Goal: Task Accomplishment & Management: Use online tool/utility

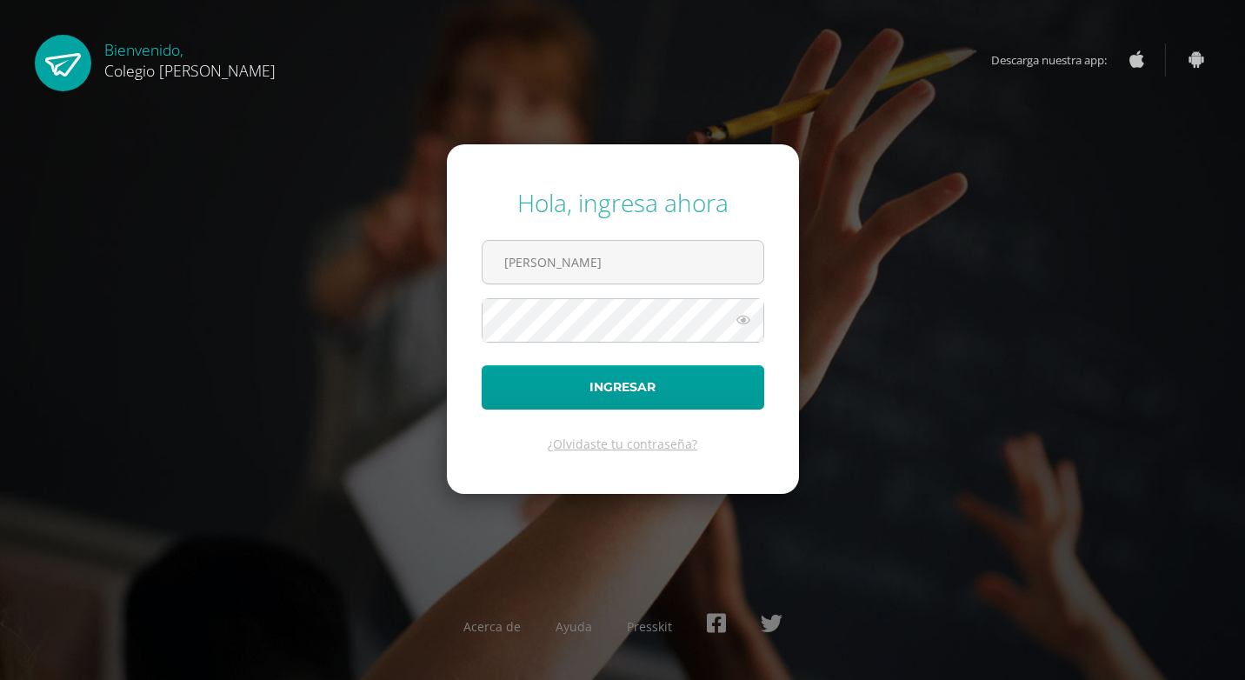
type input "[PERSON_NAME]"
click at [482, 365] on button "Ingresar" at bounding box center [623, 387] width 283 height 44
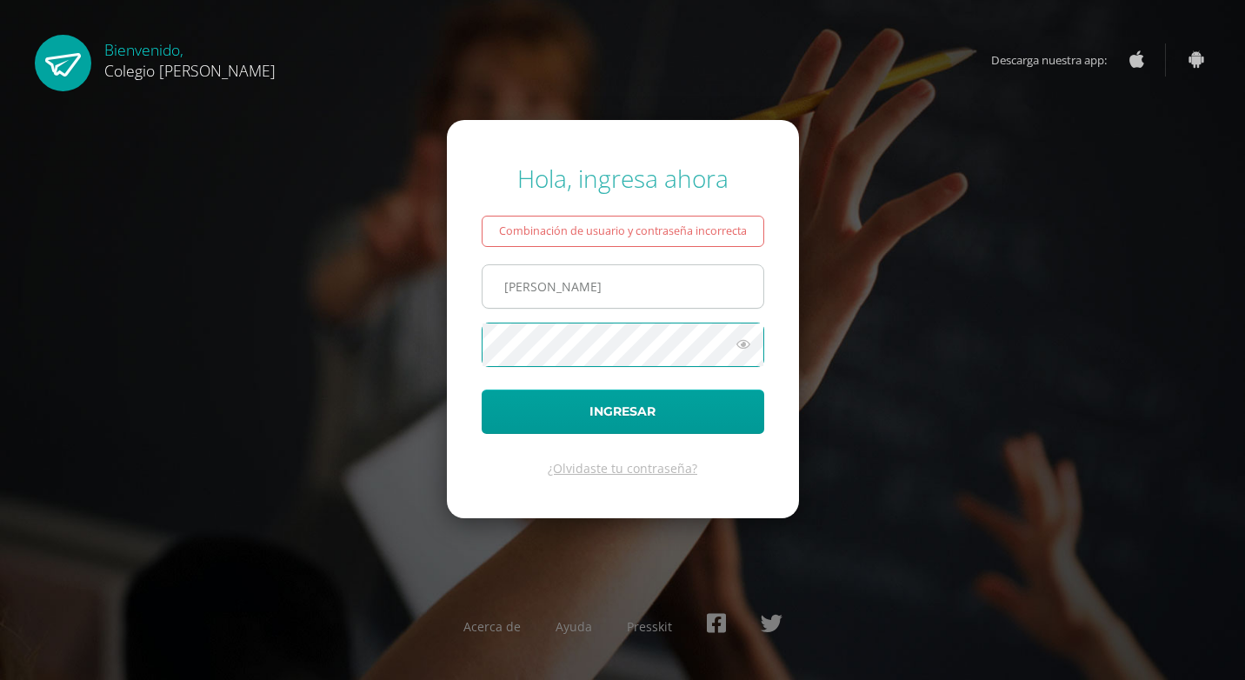
click at [577, 290] on input "Úrsula" at bounding box center [623, 286] width 281 height 43
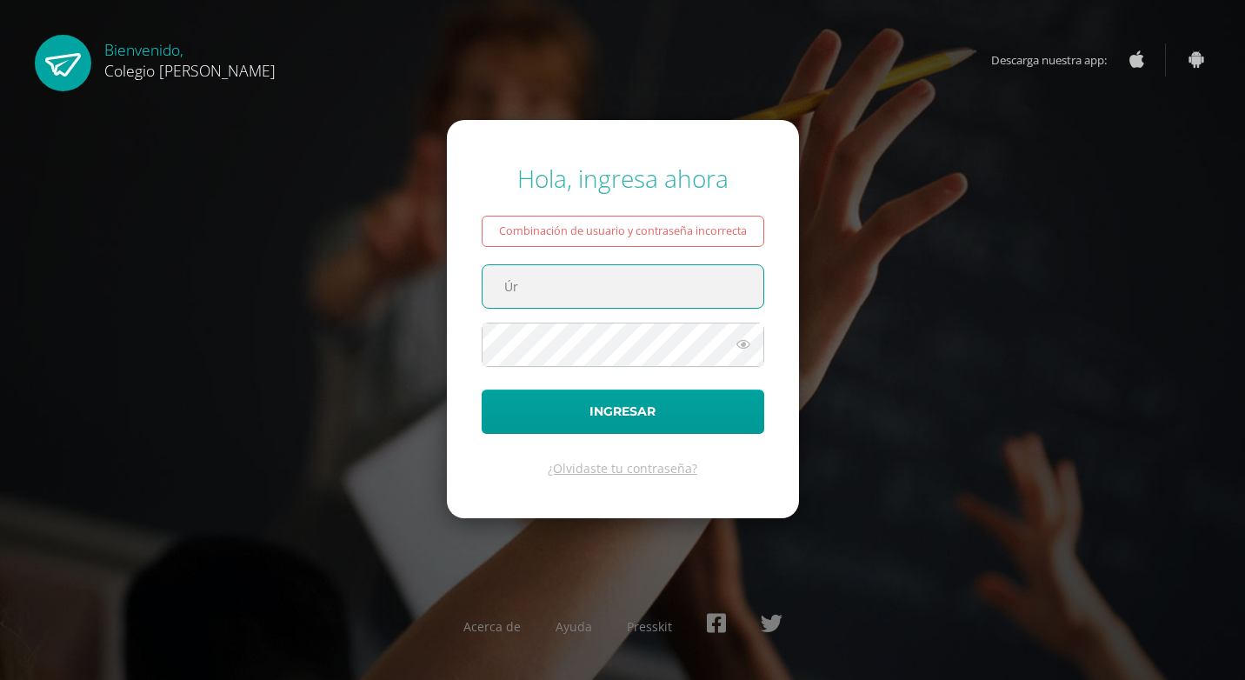
type input "Ú"
click at [616, 297] on input "text" at bounding box center [623, 286] width 281 height 43
type input "ursulajacinto@osoriosandoval.edu.gt"
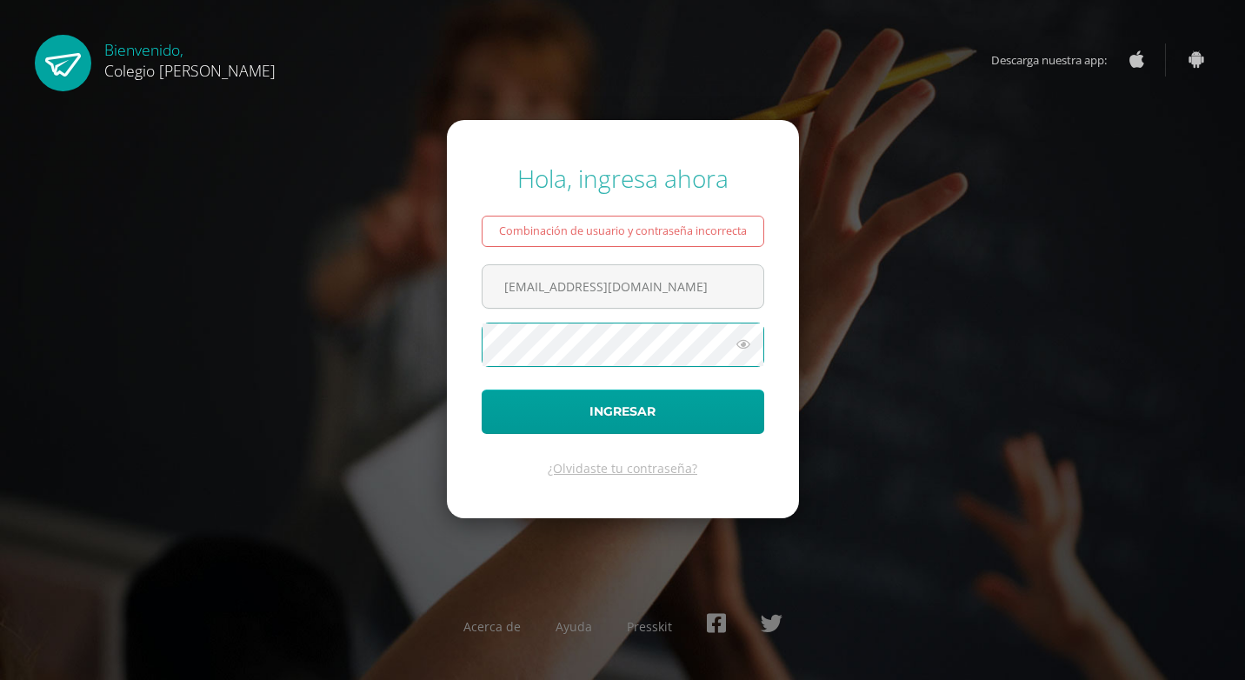
click at [314, 350] on div "Hola, ingresa ahora Combinación de usuario y contraseña incorrecta ursulajacint…" at bounding box center [623, 340] width 1122 height 384
click at [635, 417] on button "Ingresar" at bounding box center [623, 412] width 283 height 44
click at [750, 350] on icon at bounding box center [743, 344] width 23 height 21
click at [482, 390] on button "Ingresar" at bounding box center [623, 412] width 283 height 44
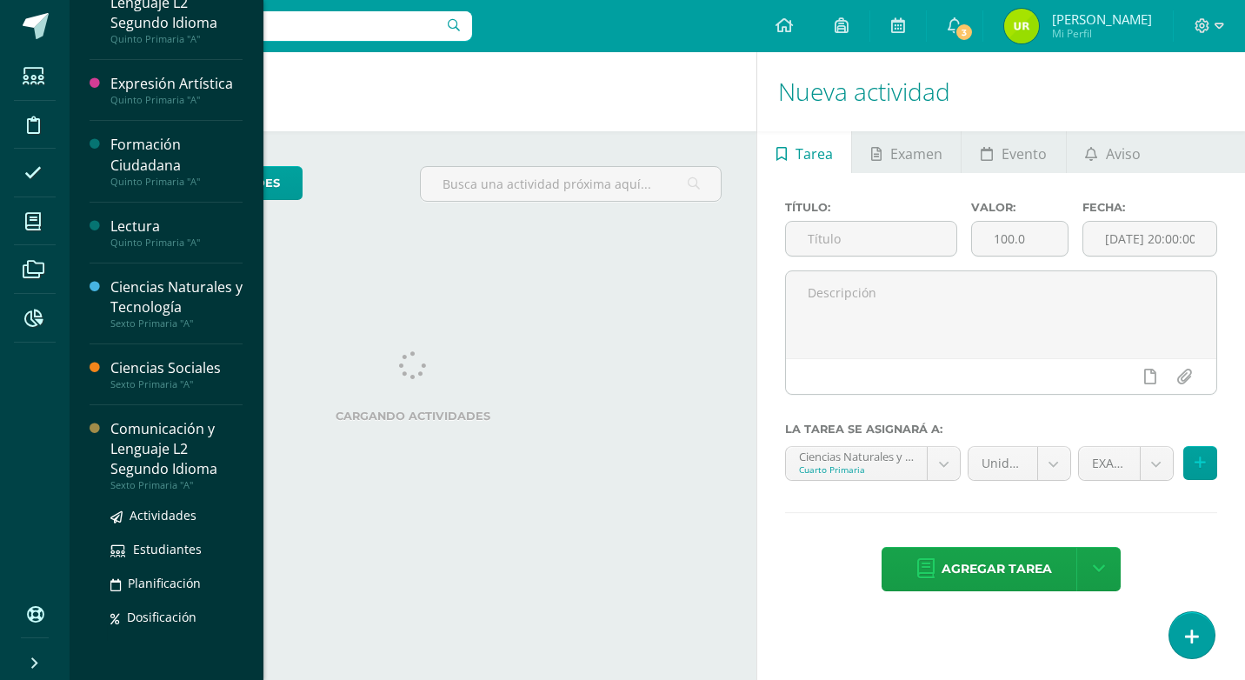
scroll to position [428, 0]
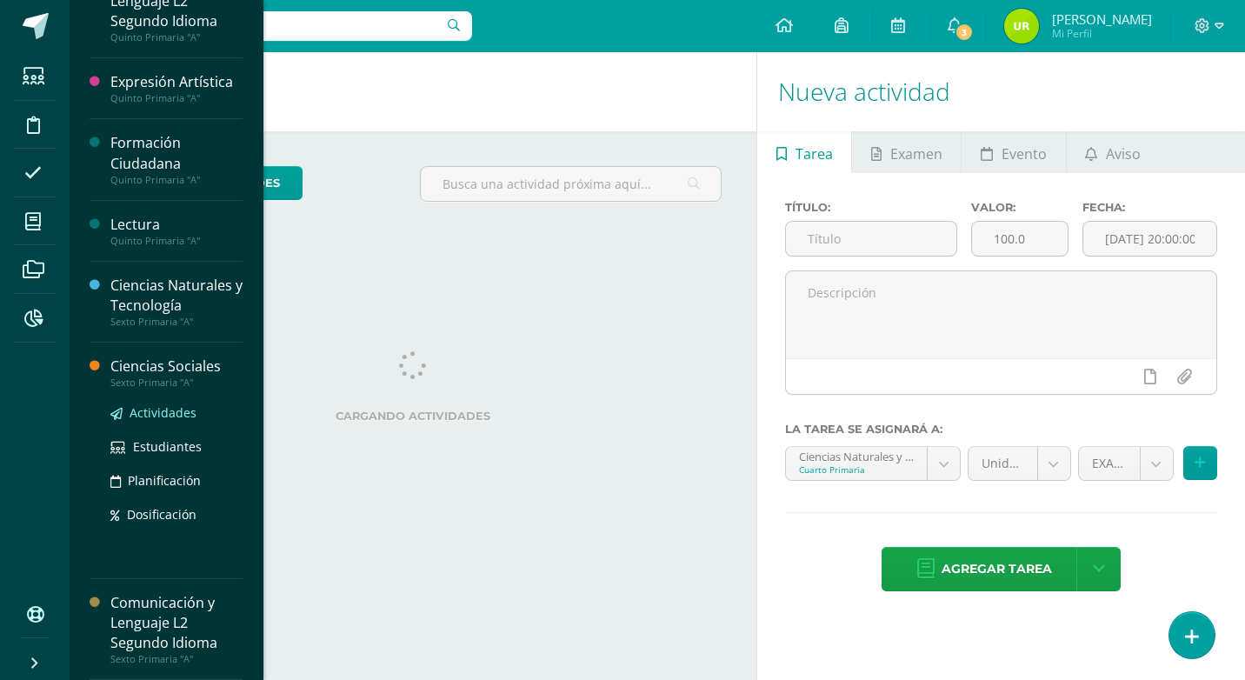
click at [180, 412] on span "Actividades" at bounding box center [163, 412] width 67 height 17
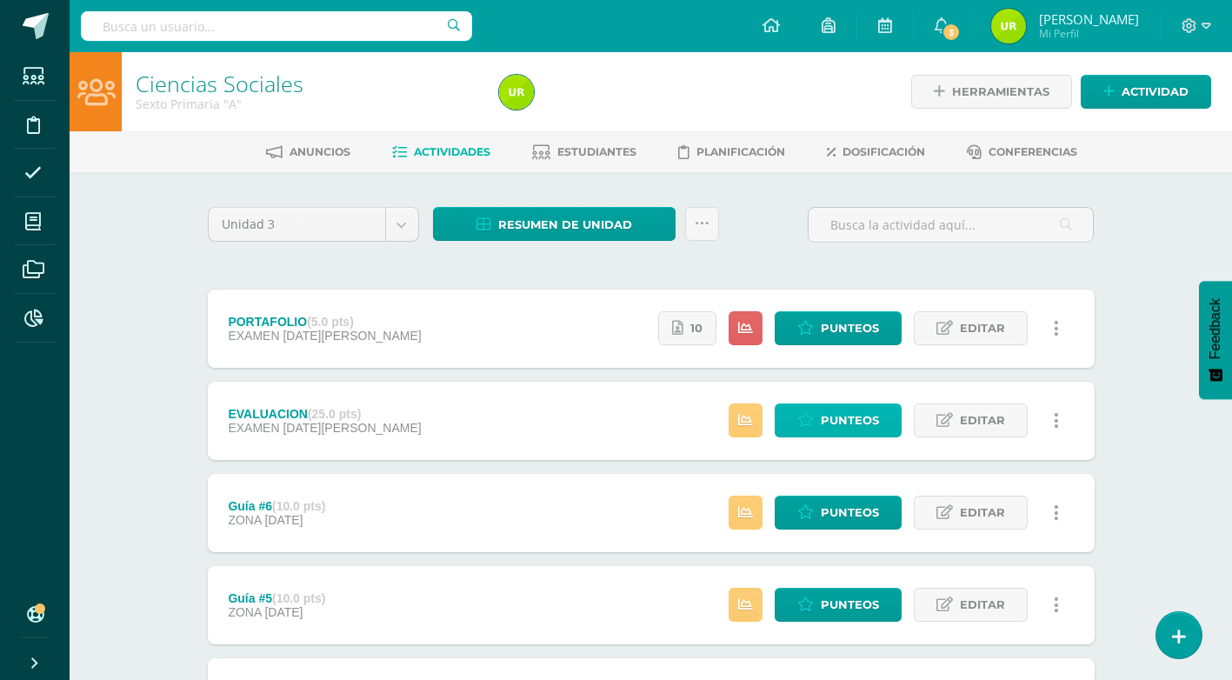
click at [875, 422] on span "Punteos" at bounding box center [850, 420] width 58 height 32
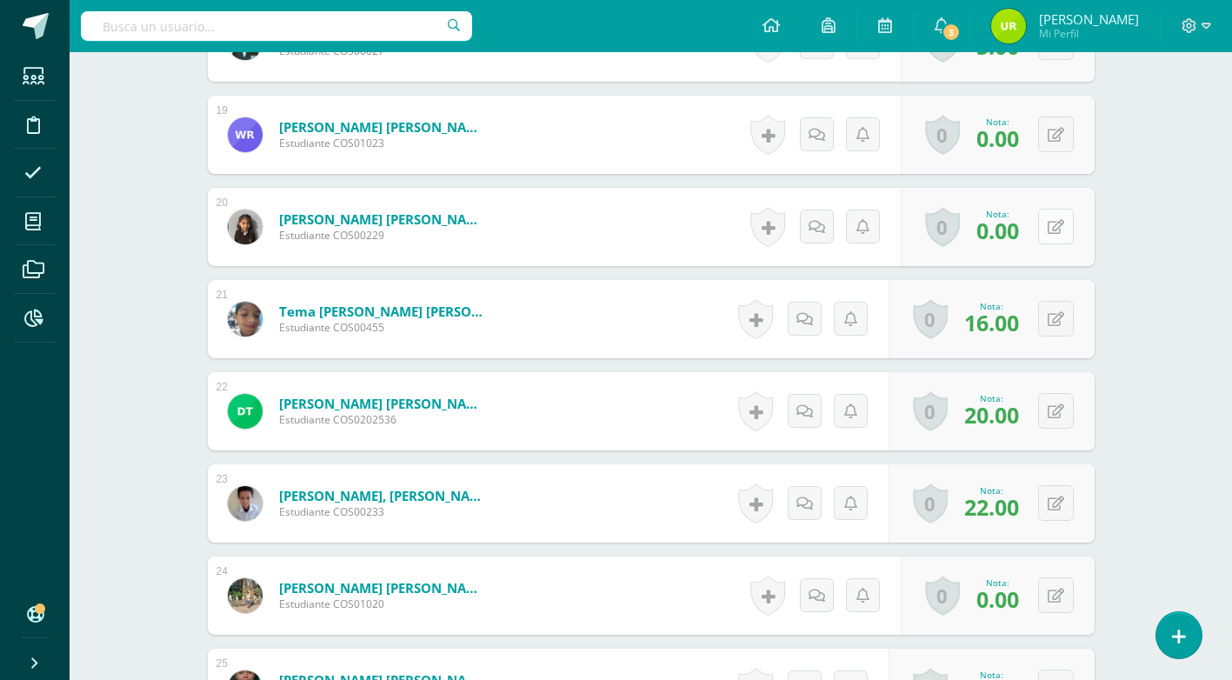
scroll to position [2219, 0]
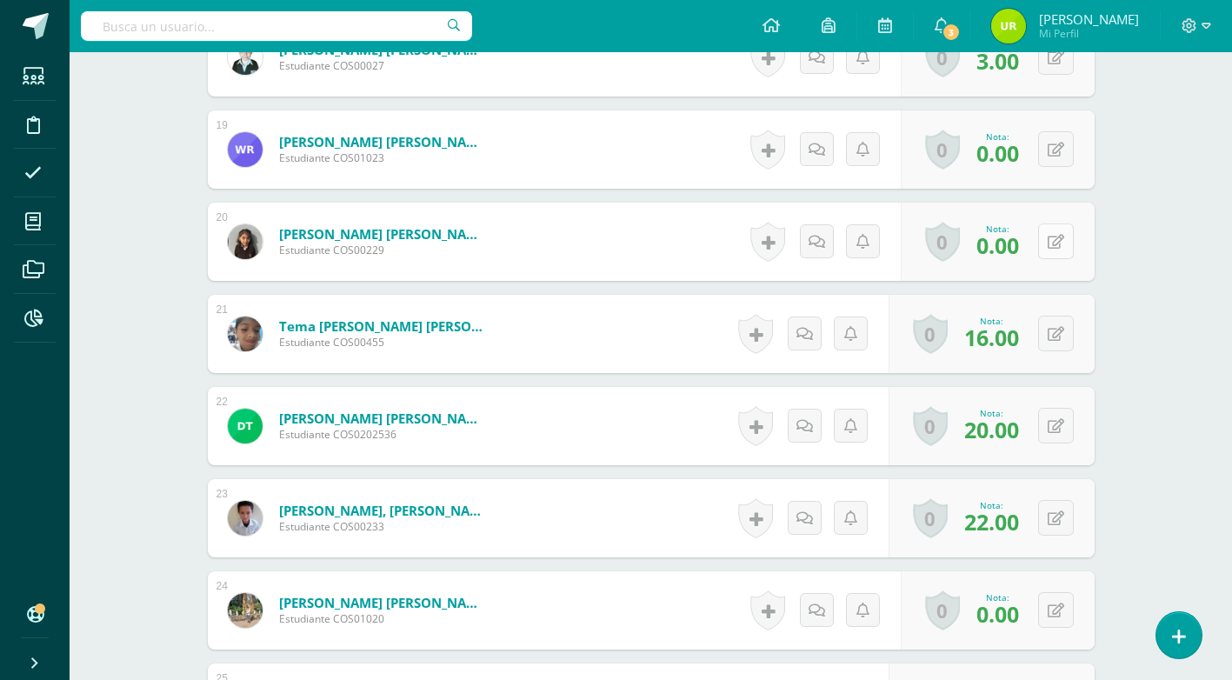
click at [1058, 246] on button at bounding box center [1056, 242] width 36 height 36
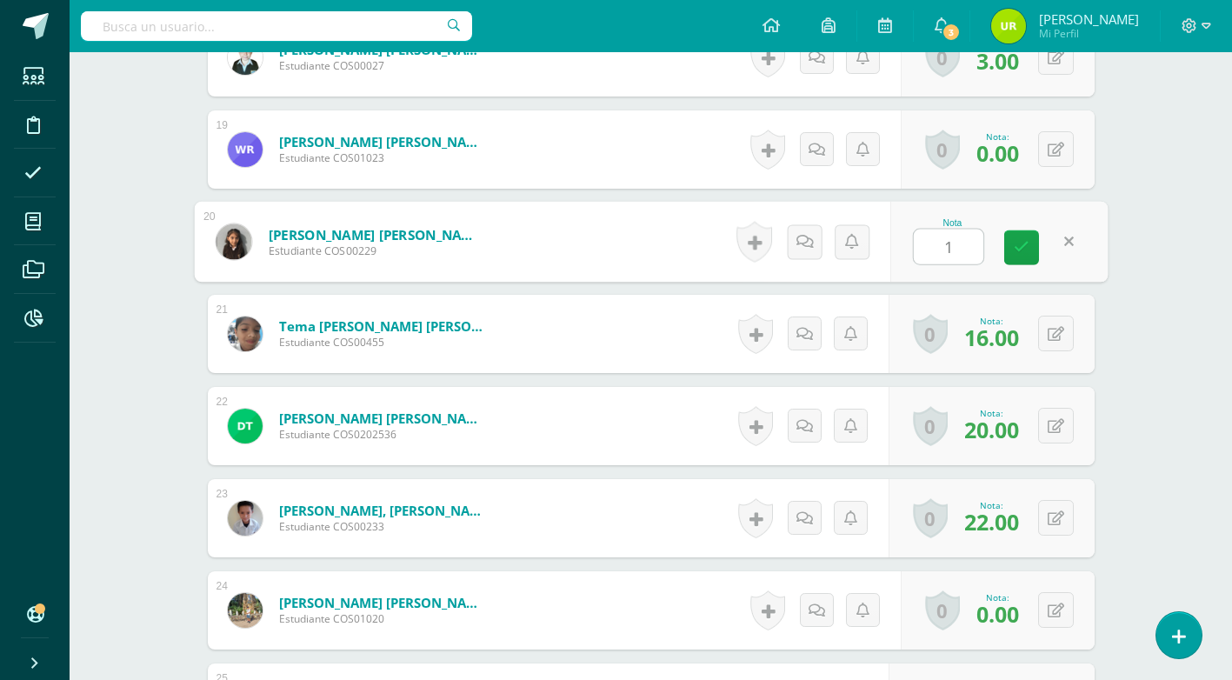
type input "10"
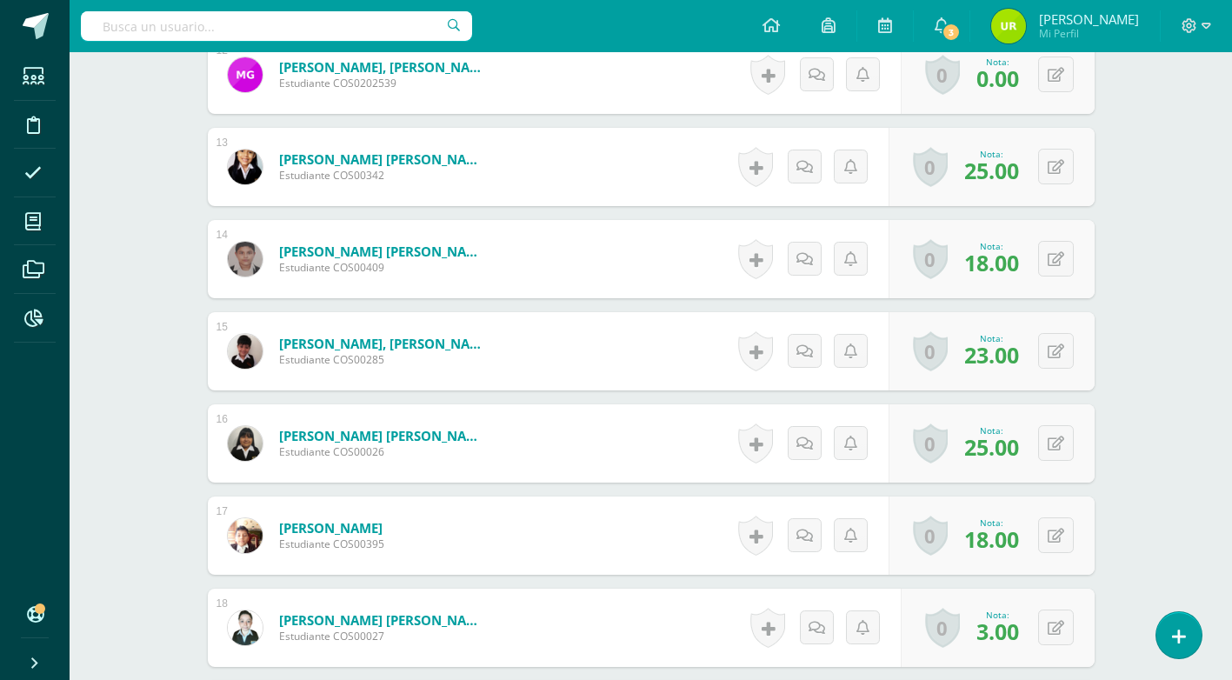
scroll to position [1611, 0]
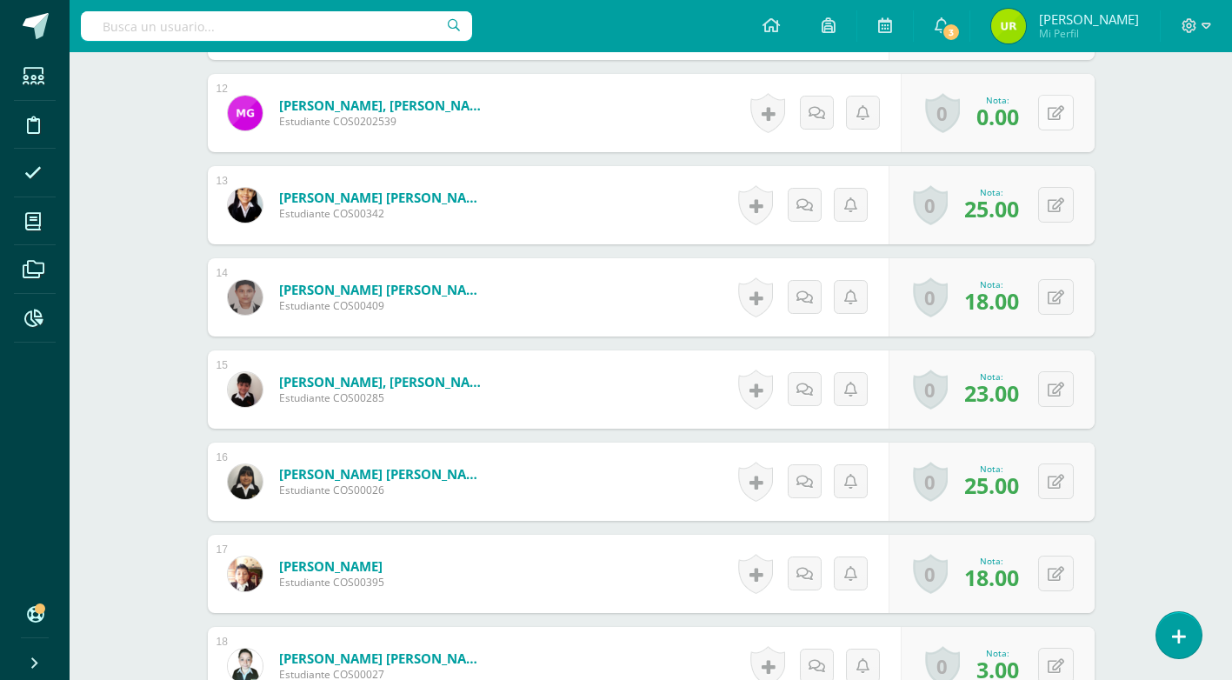
click at [1051, 123] on button at bounding box center [1056, 113] width 36 height 36
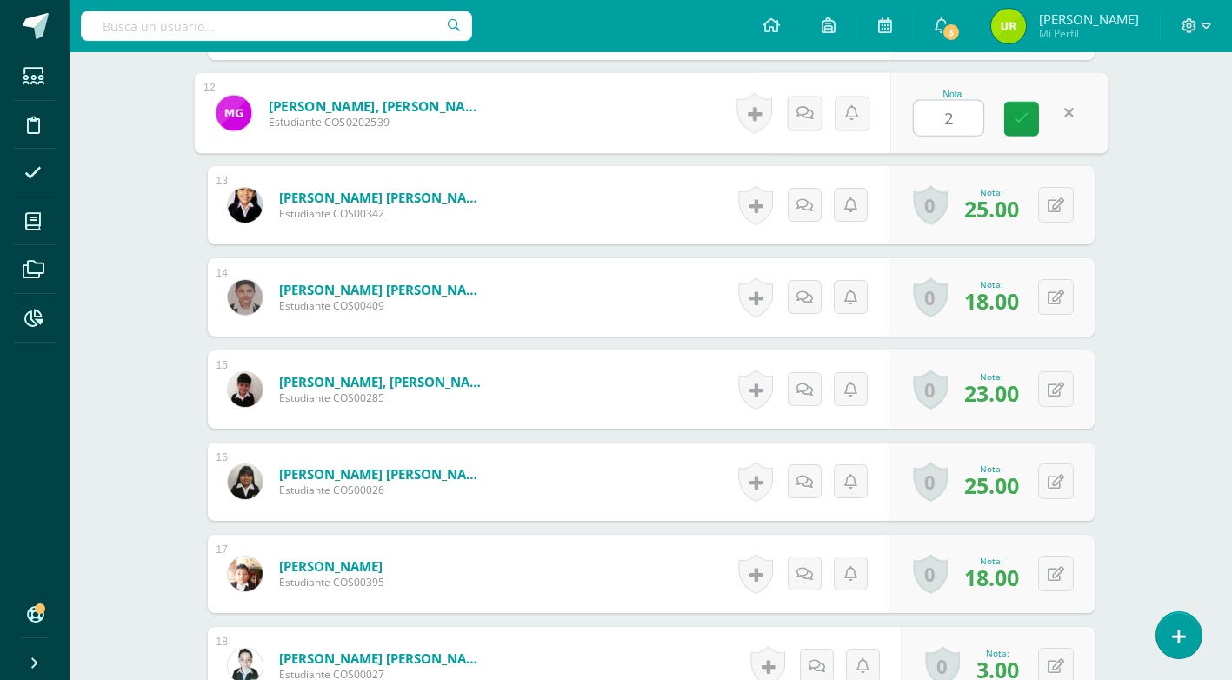
type input "20"
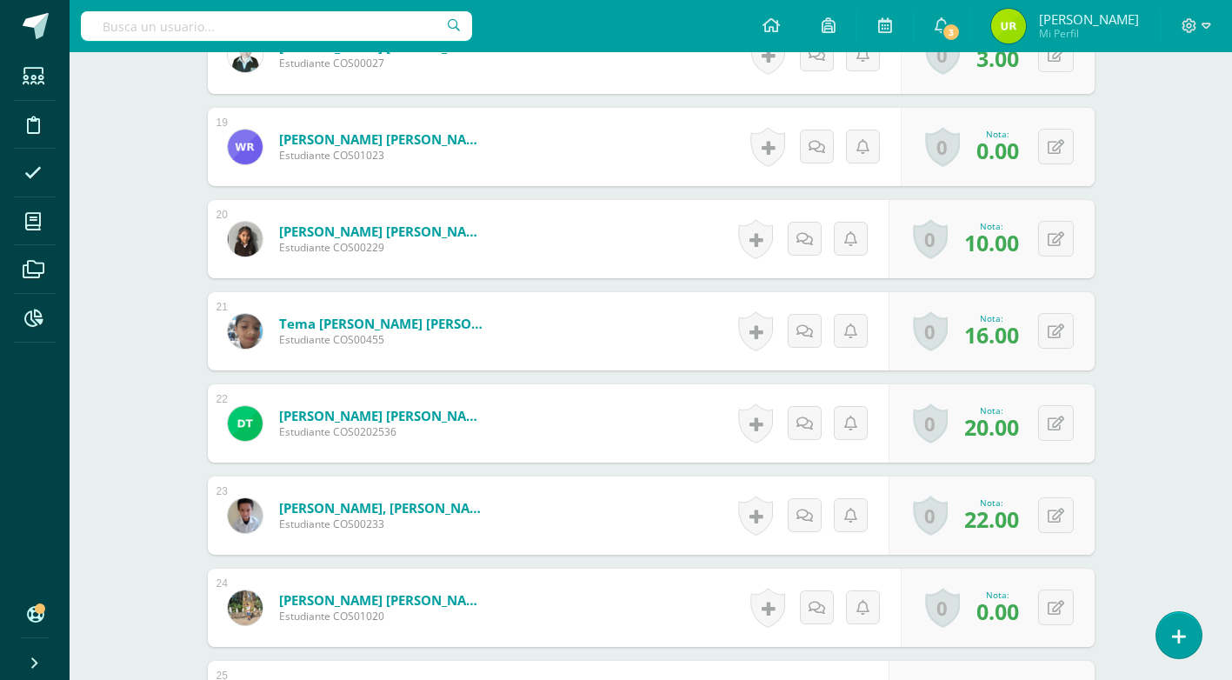
scroll to position [2219, 0]
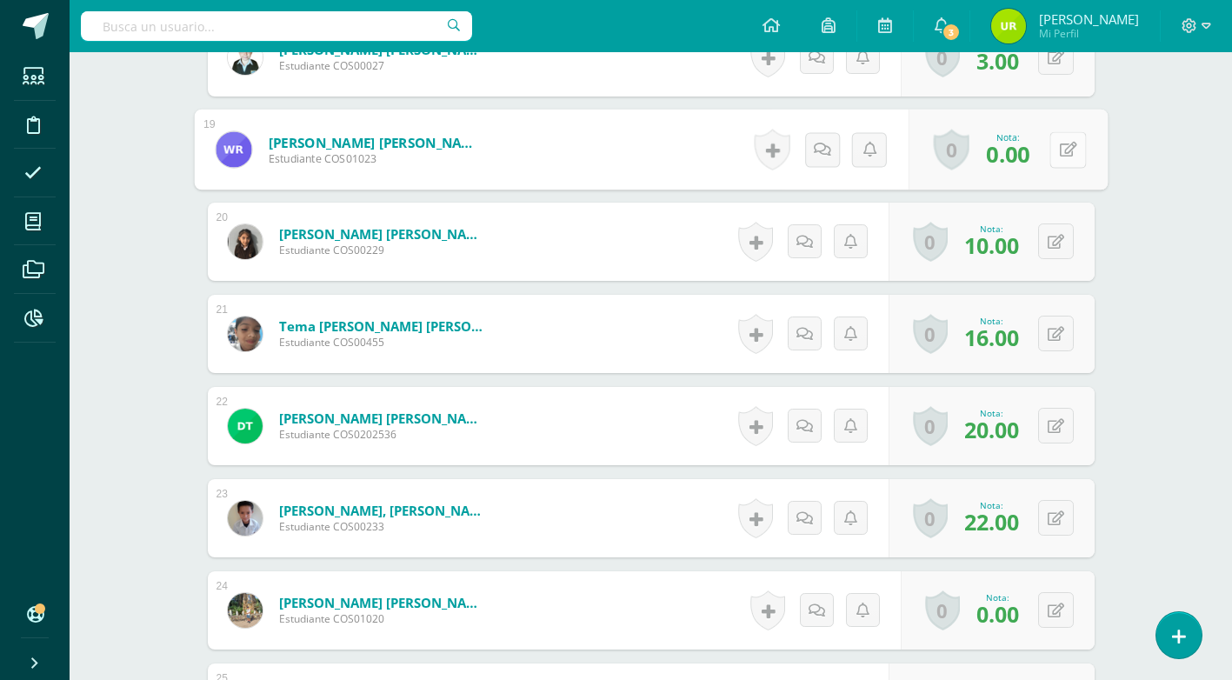
click at [1063, 150] on icon at bounding box center [1067, 149] width 17 height 15
type input "18"
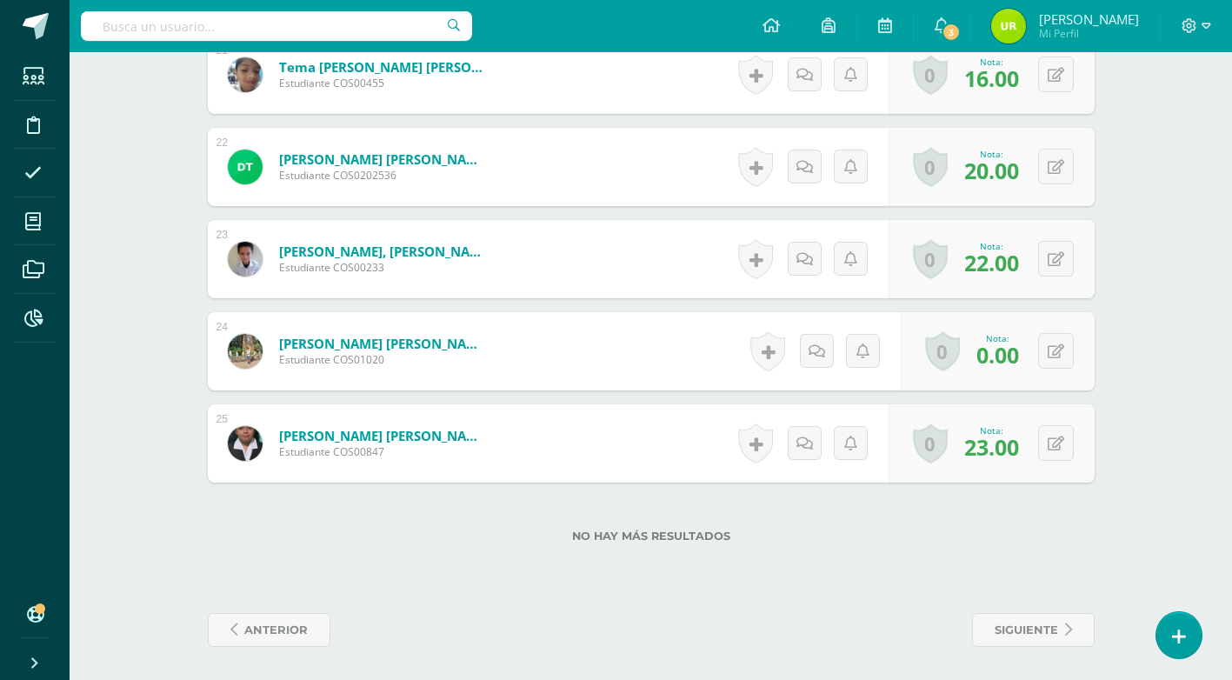
scroll to position [2480, 0]
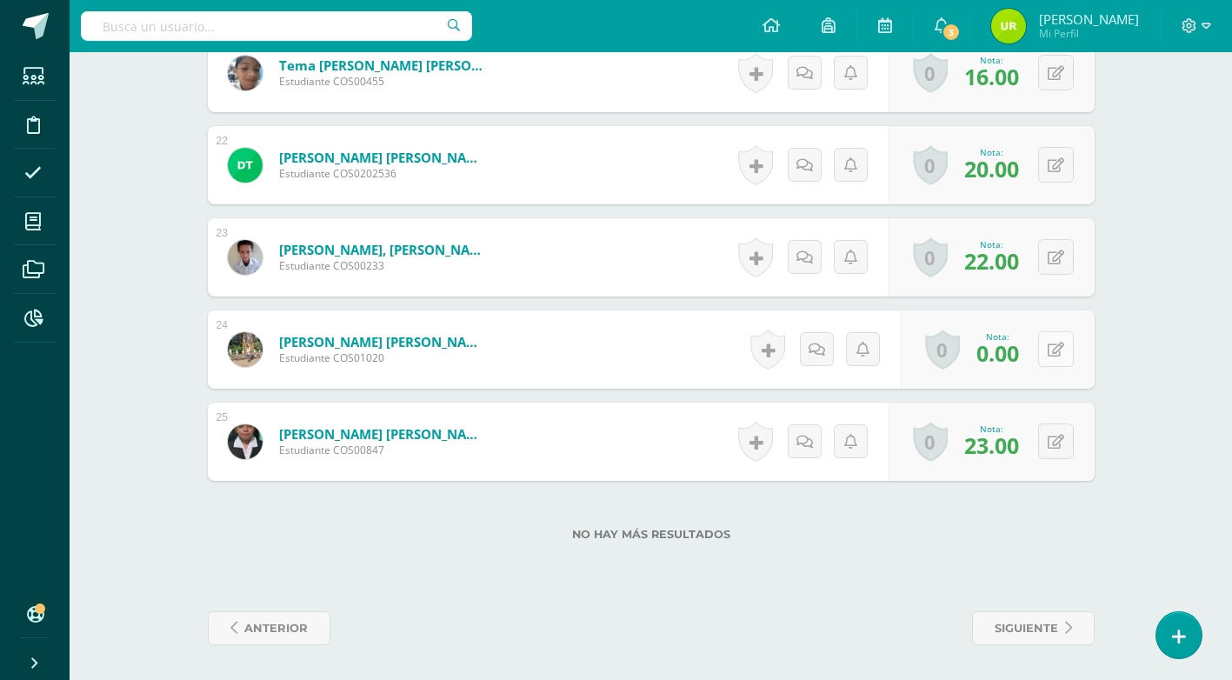
click at [1055, 339] on button at bounding box center [1056, 349] width 36 height 36
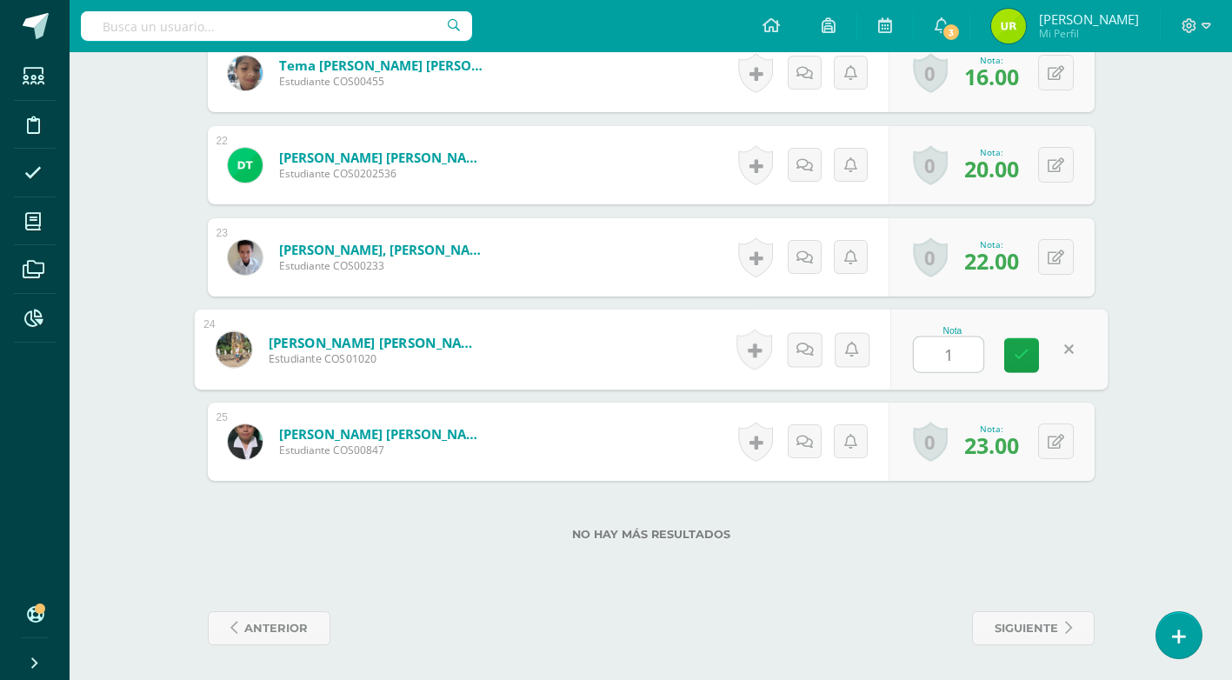
type input "15"
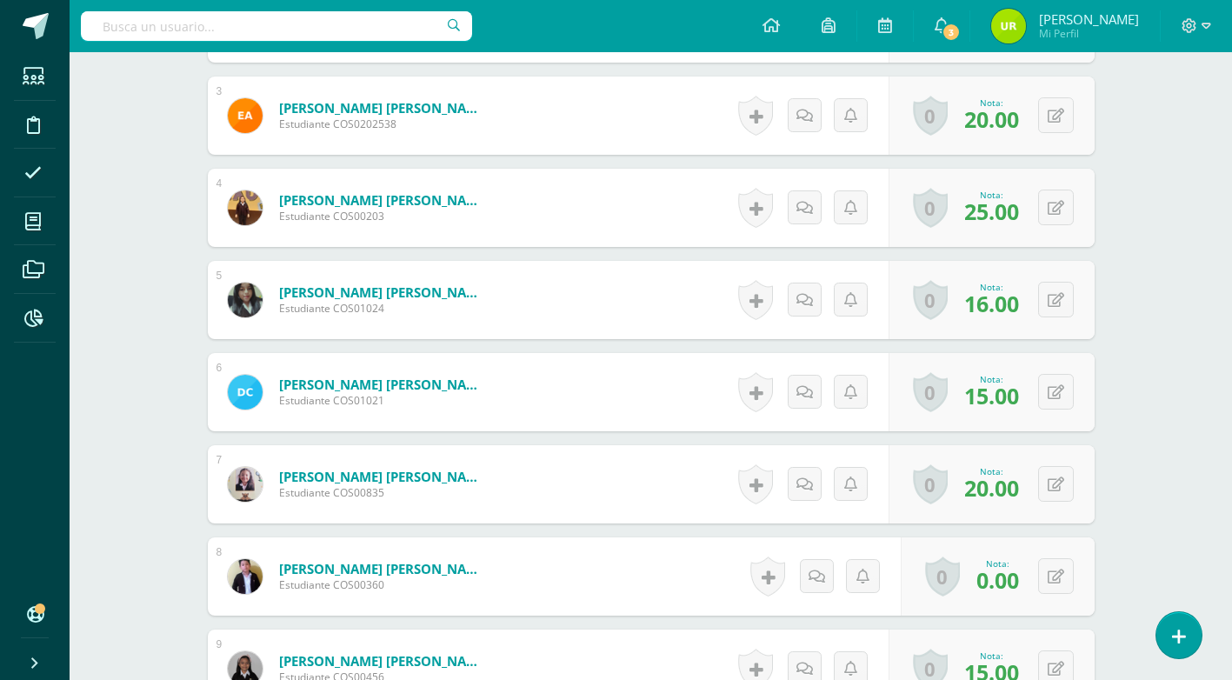
scroll to position [1089, 0]
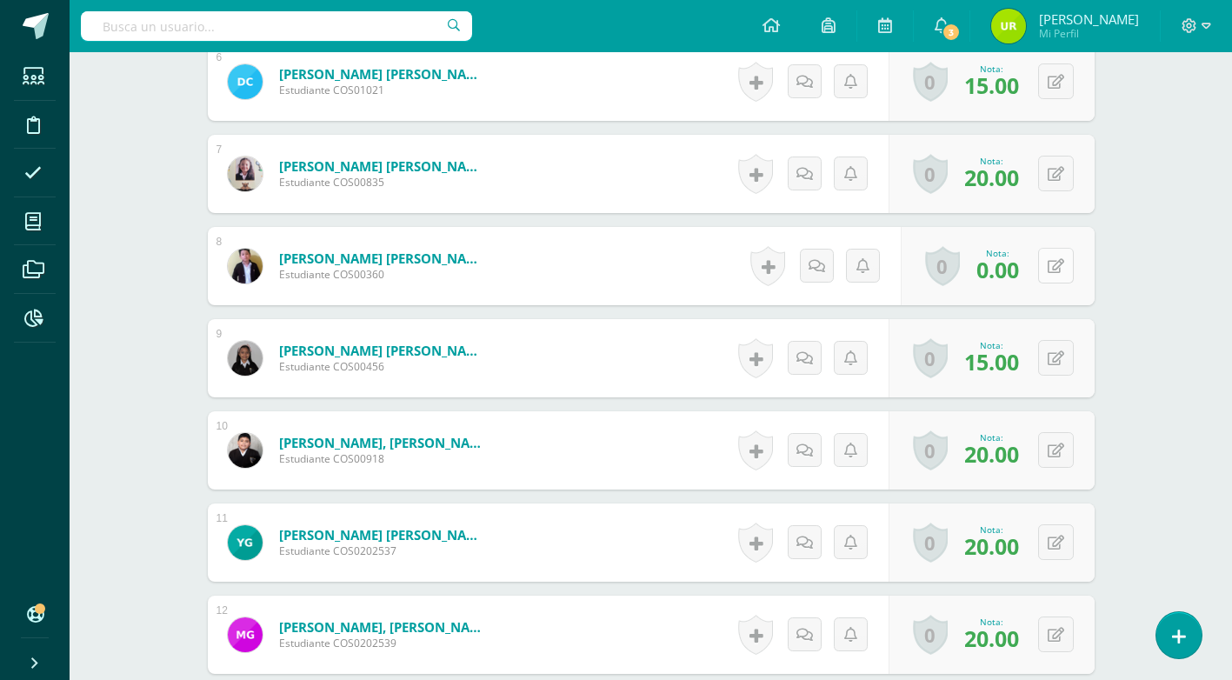
click at [1065, 264] on button at bounding box center [1056, 266] width 36 height 36
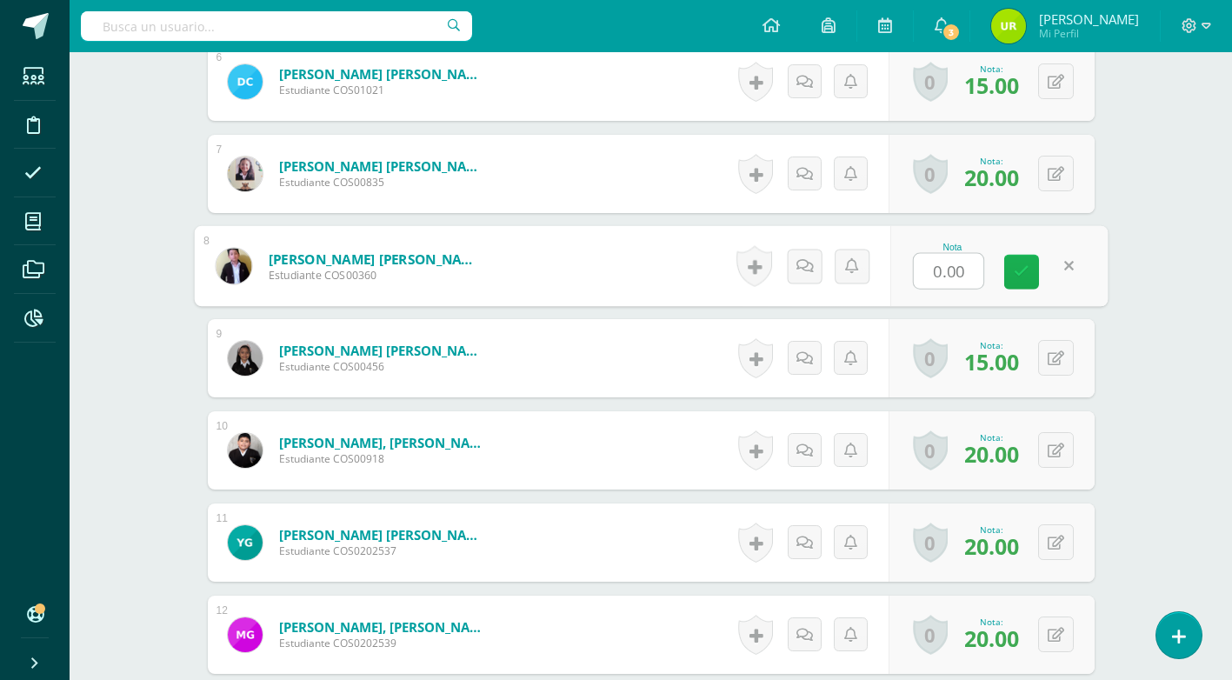
type input "6"
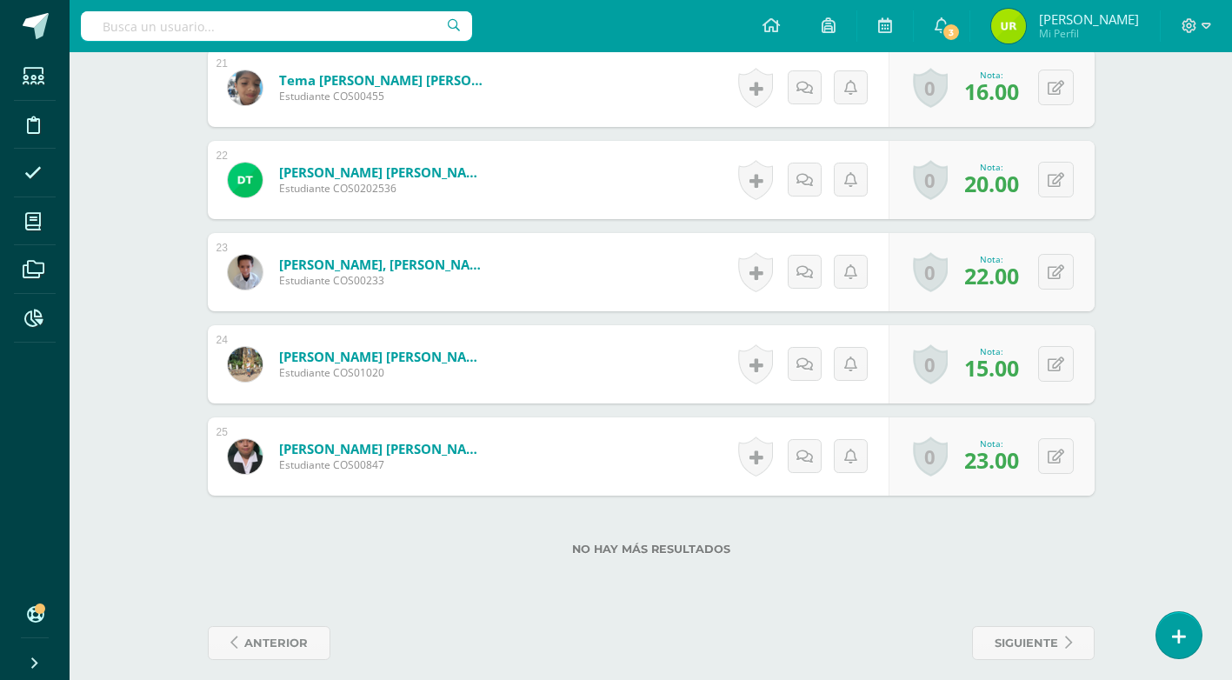
scroll to position [2480, 0]
